Goal: Find specific page/section: Find specific page/section

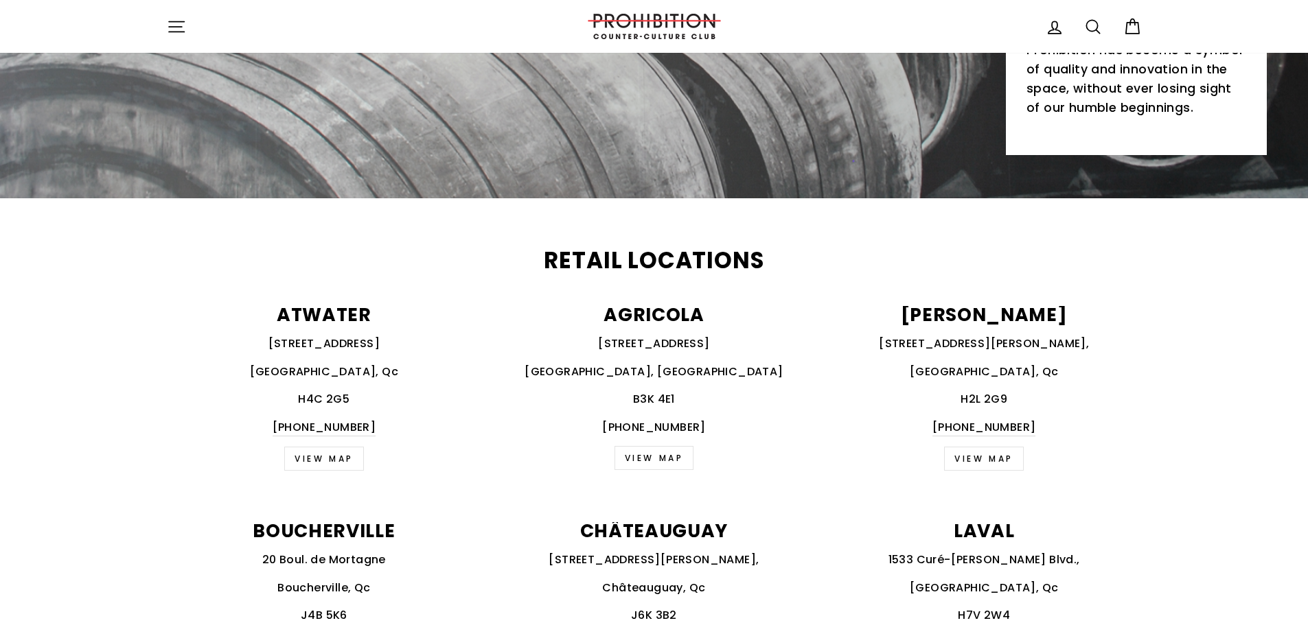
scroll to position [755, 0]
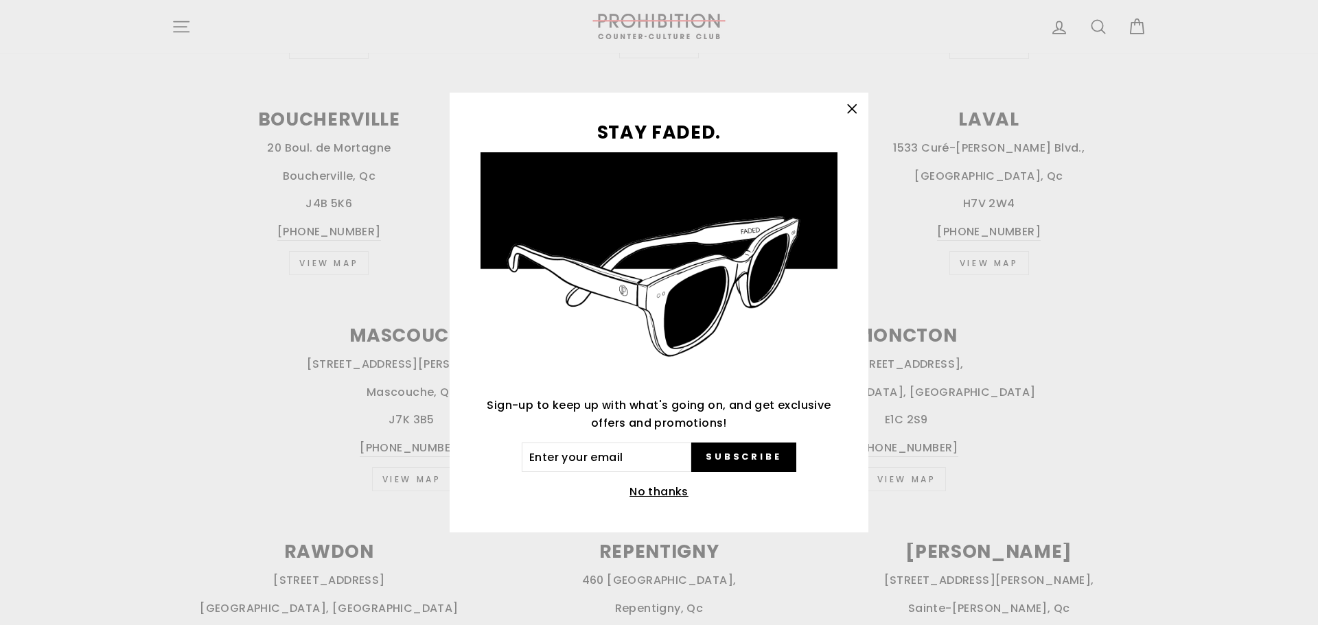
click at [852, 107] on icon "button" at bounding box center [851, 109] width 19 height 19
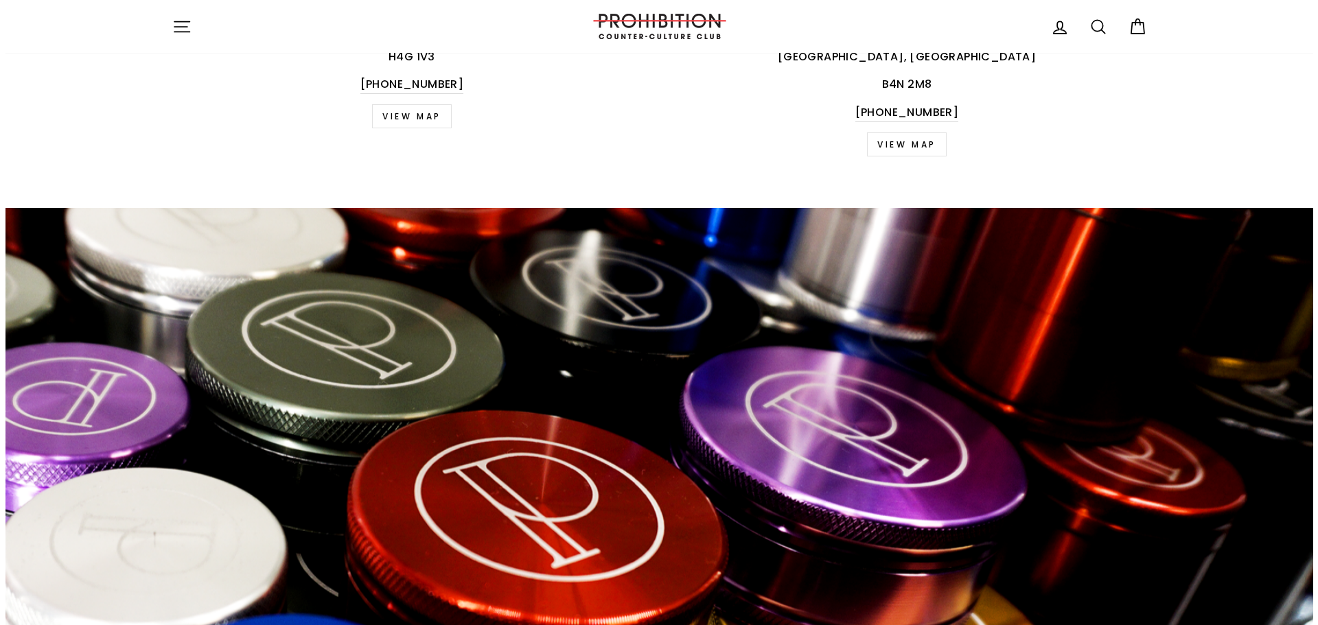
scroll to position [2064, 0]
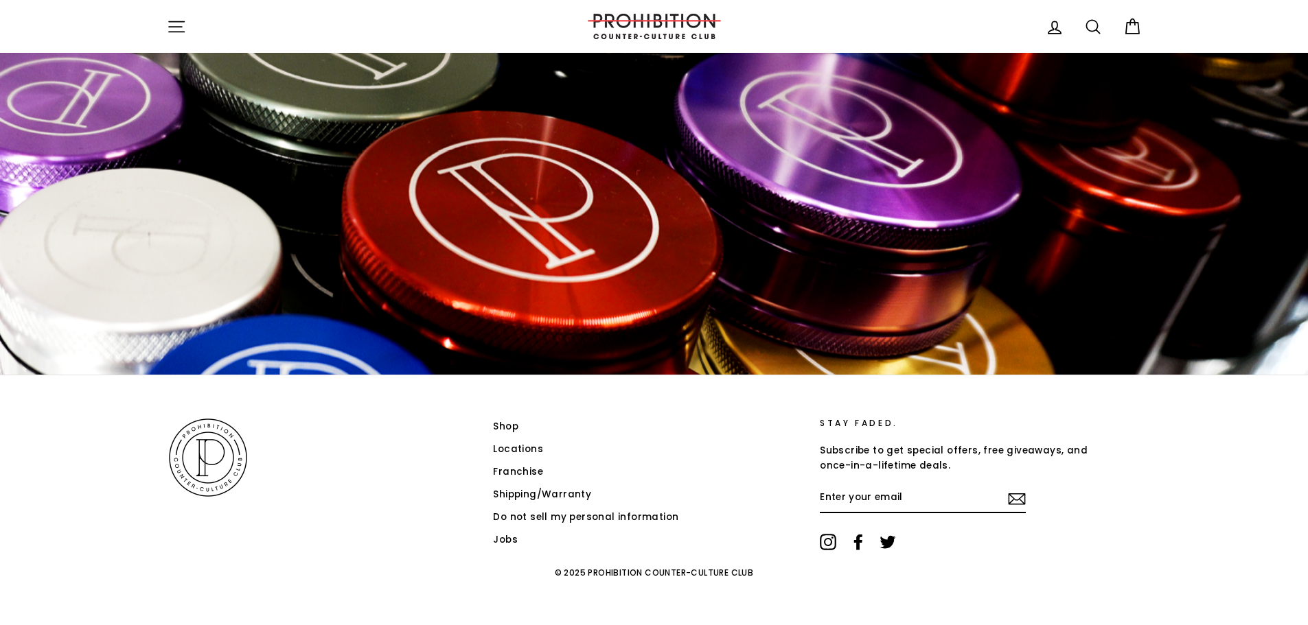
click at [183, 23] on icon "button" at bounding box center [176, 26] width 19 height 19
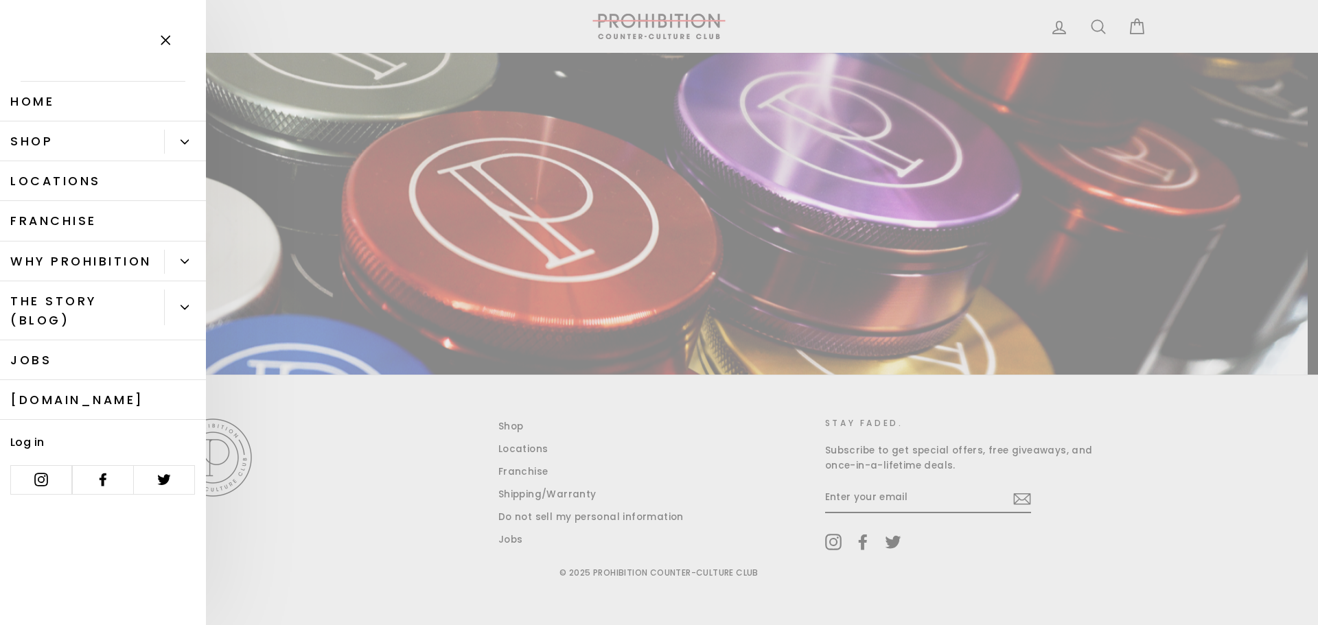
click at [81, 143] on link "Shop" at bounding box center [82, 141] width 164 height 40
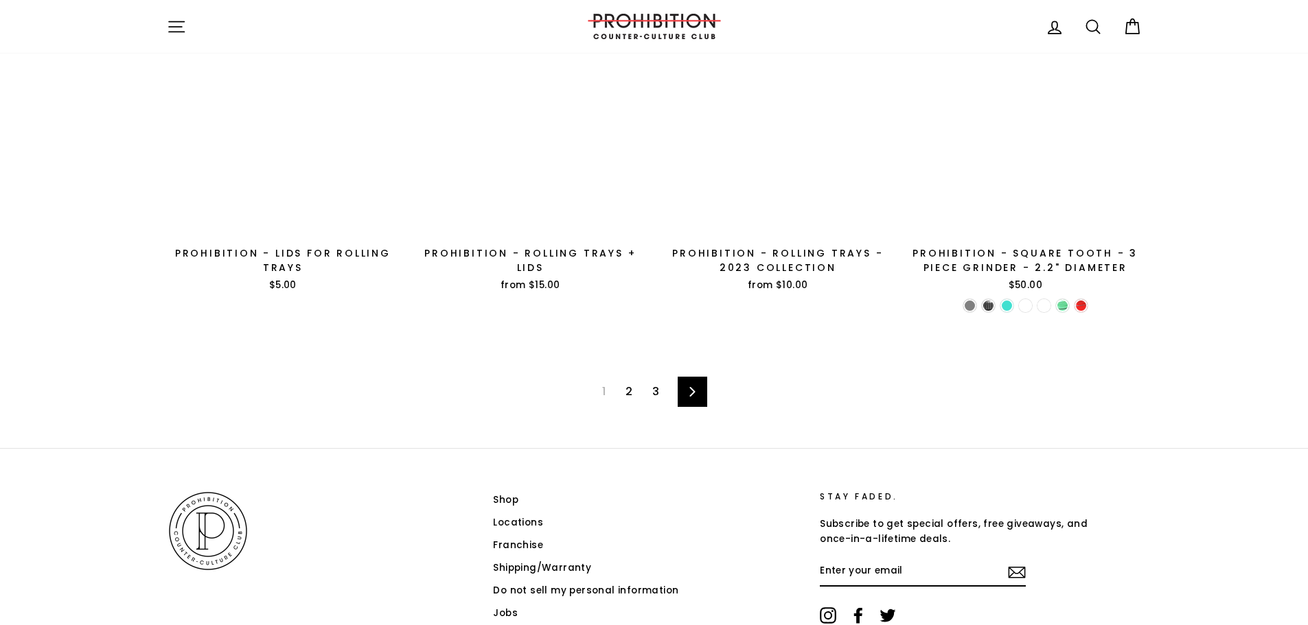
scroll to position [2270, 0]
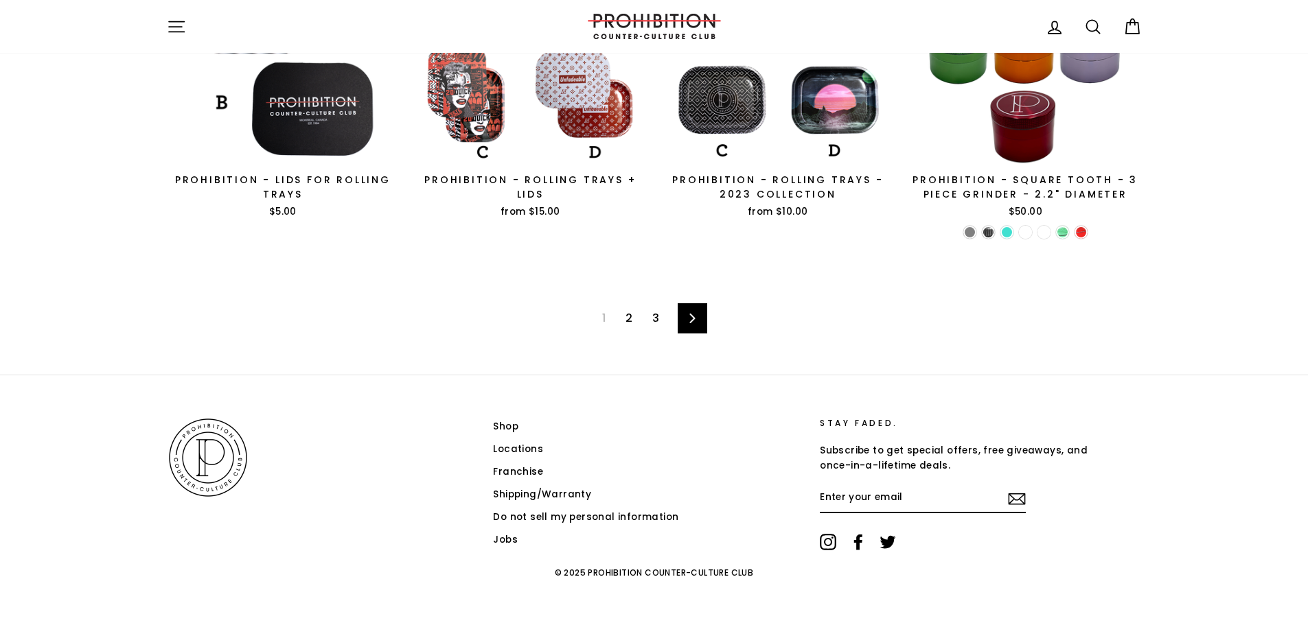
click at [499, 448] on link "Locations" at bounding box center [518, 449] width 50 height 21
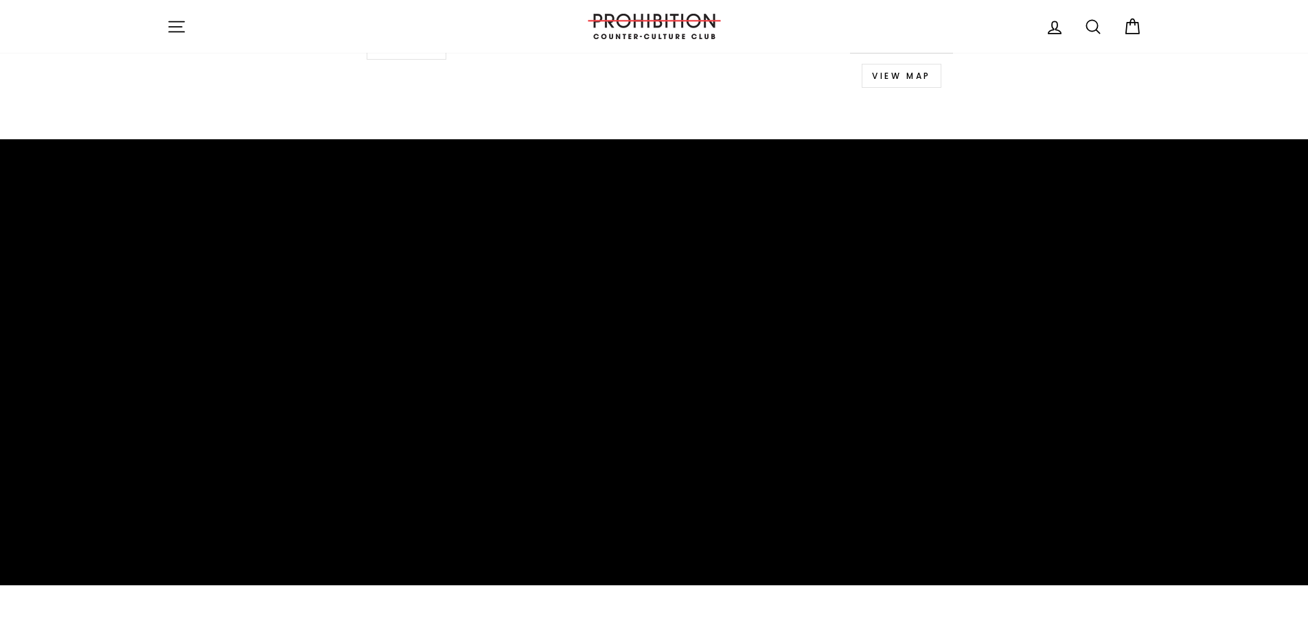
scroll to position [2064, 0]
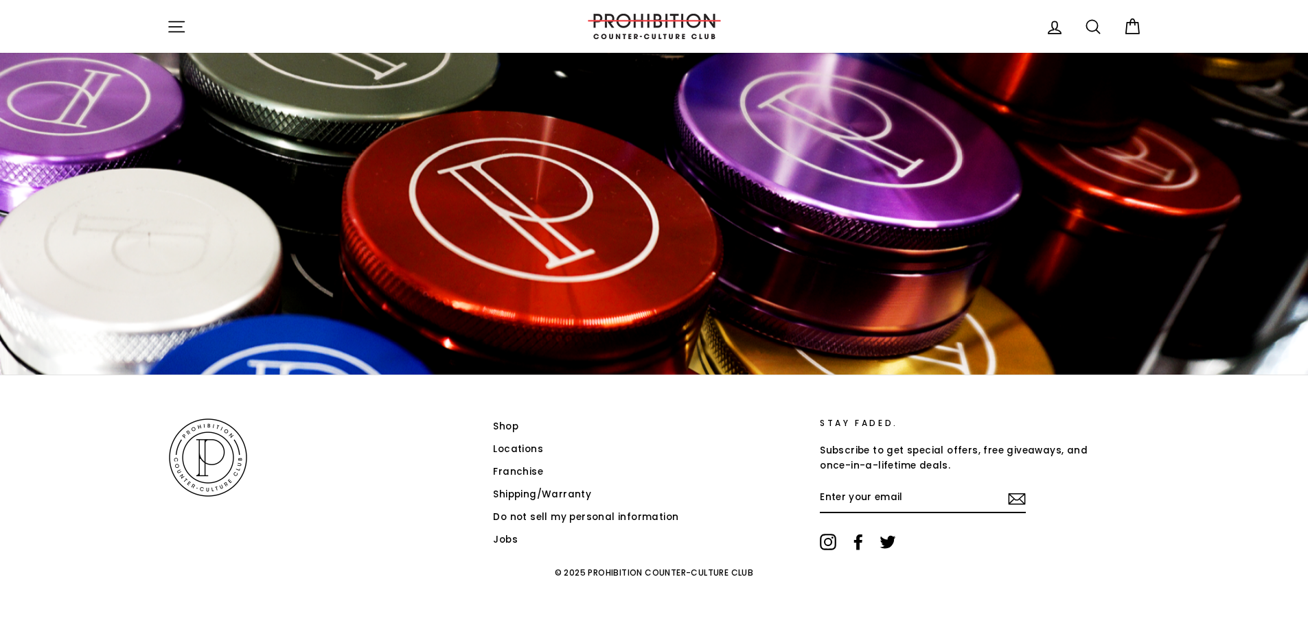
click at [854, 548] on icon at bounding box center [858, 542] width 16 height 16
